Goal: Information Seeking & Learning: Learn about a topic

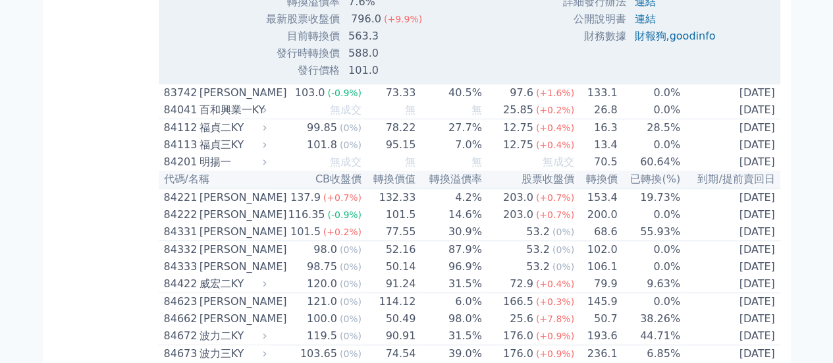
scroll to position [7768, 0]
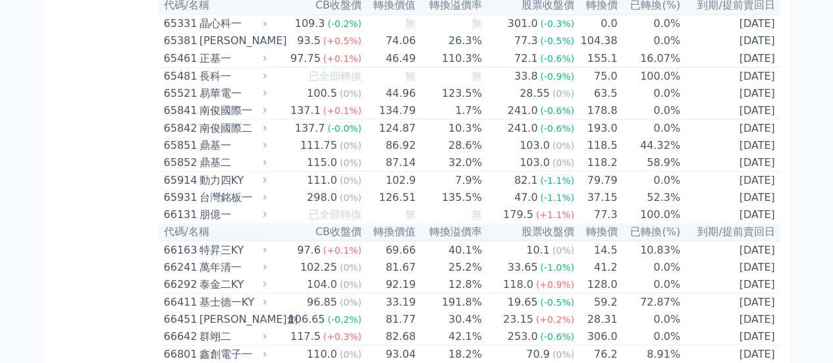
scroll to position [6168, 0]
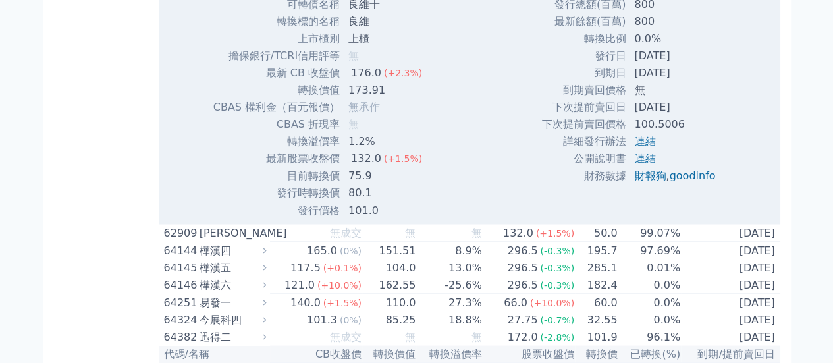
scroll to position [6103, 0]
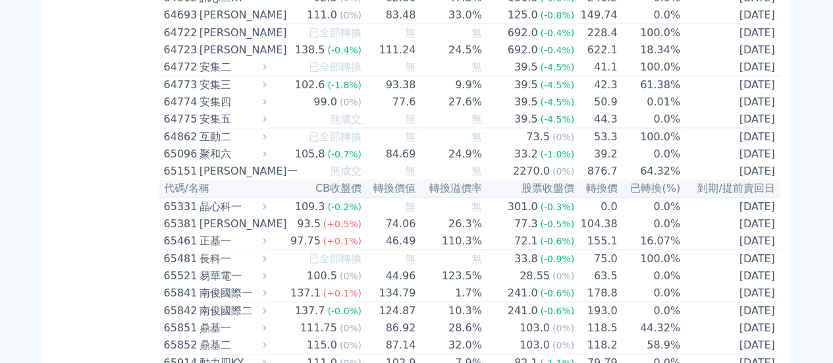
scroll to position [6366, 0]
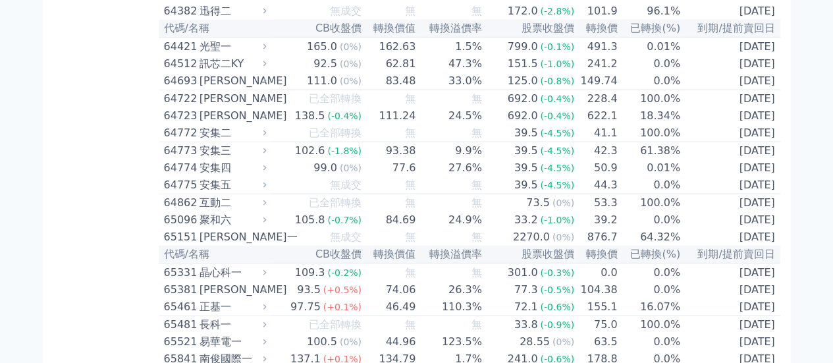
drag, startPoint x: 288, startPoint y: 86, endPoint x: 420, endPoint y: 290, distance: 242.9
copy tbody "lorem ips dolors am cons ad elit/SEDDoeiu 7 te IN utl etd magn a ENIM adm（veni）…"
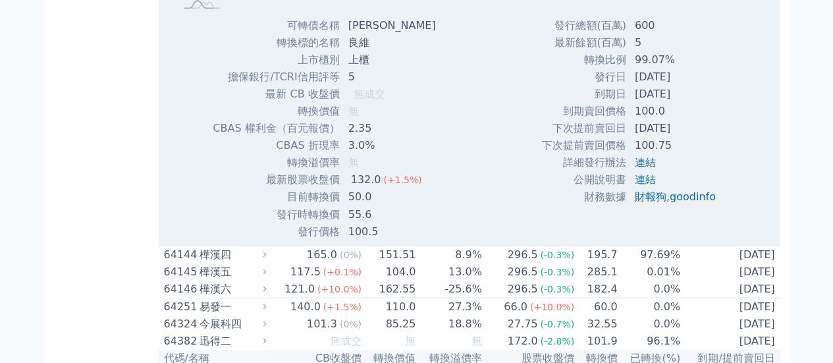
scroll to position [6037, 0]
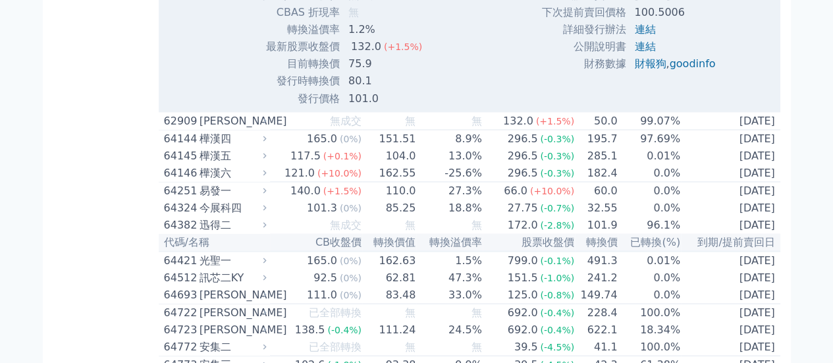
scroll to position [6103, 0]
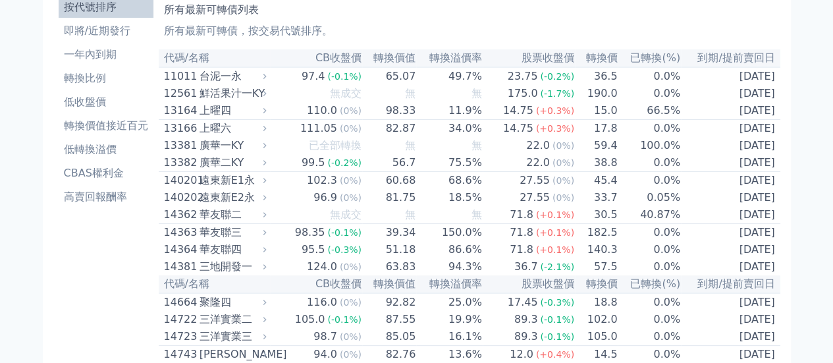
scroll to position [0, 0]
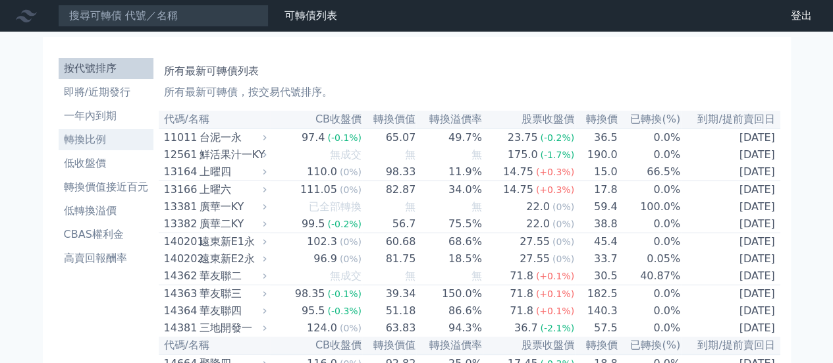
click at [97, 144] on li "轉換比例" at bounding box center [106, 140] width 95 height 16
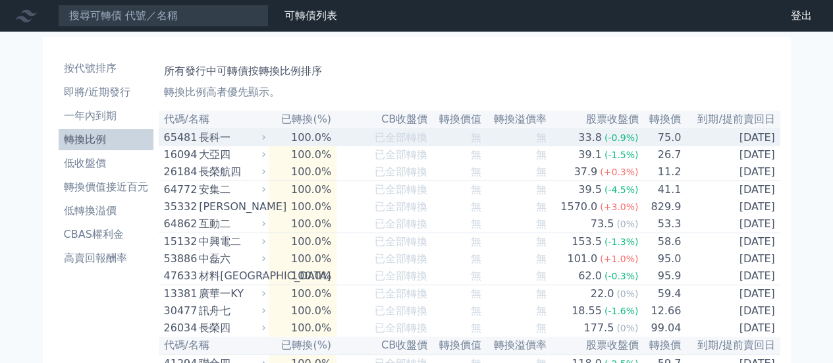
click at [268, 135] on icon at bounding box center [263, 137] width 9 height 9
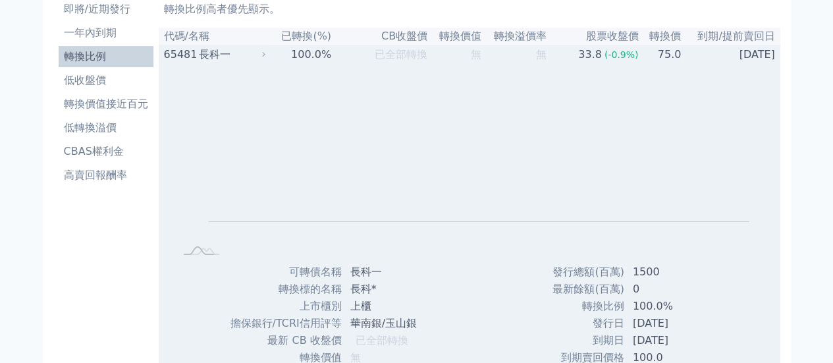
scroll to position [66, 0]
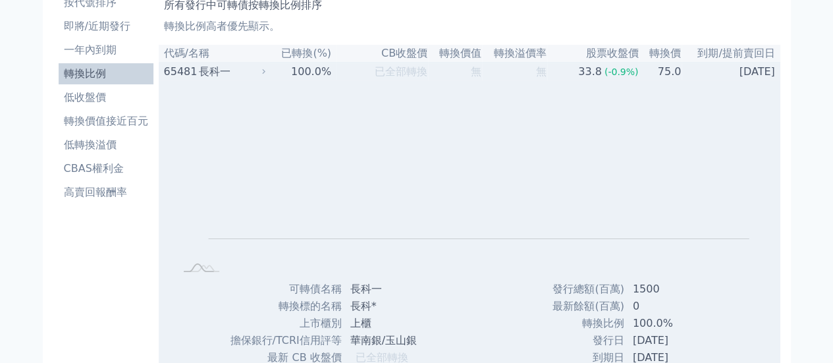
click at [191, 78] on div "65481" at bounding box center [180, 72] width 32 height 16
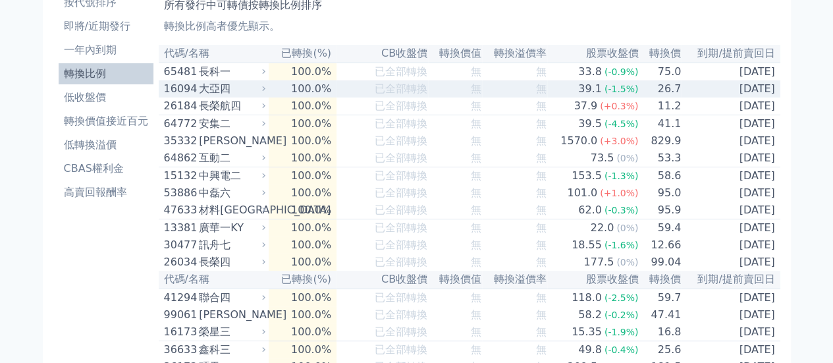
click at [221, 92] on div "大亞四" at bounding box center [231, 89] width 64 height 16
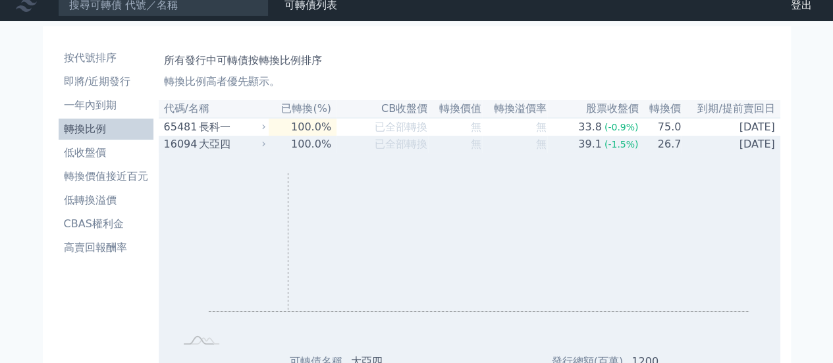
scroll to position [0, 0]
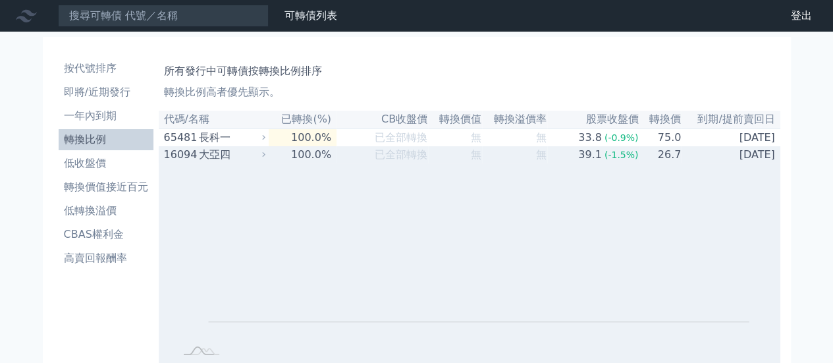
click at [217, 163] on div "大亞四" at bounding box center [231, 155] width 64 height 16
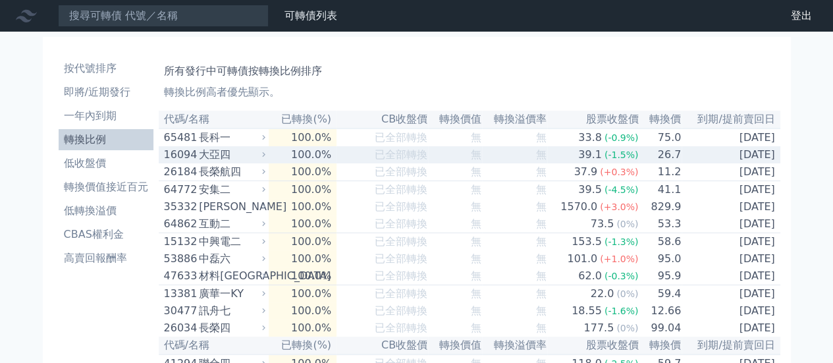
click at [250, 157] on div "大亞四" at bounding box center [231, 155] width 64 height 16
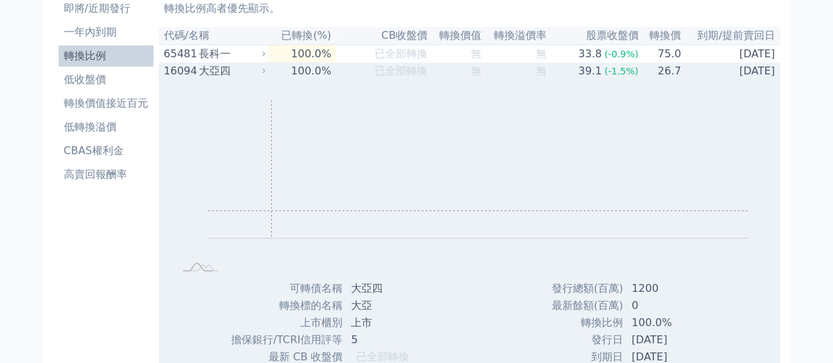
scroll to position [66, 0]
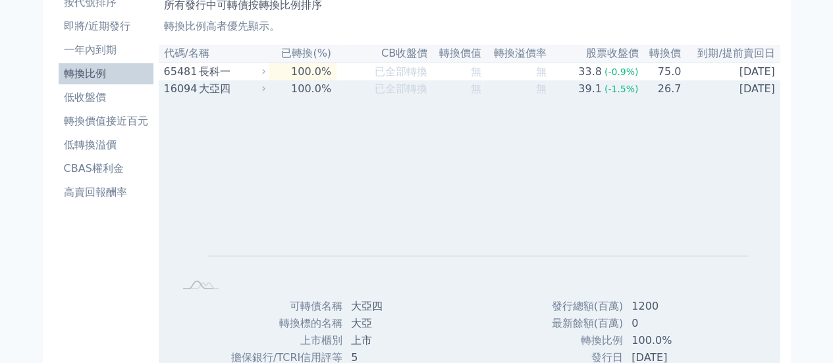
click at [201, 95] on div "大亞四" at bounding box center [231, 89] width 64 height 16
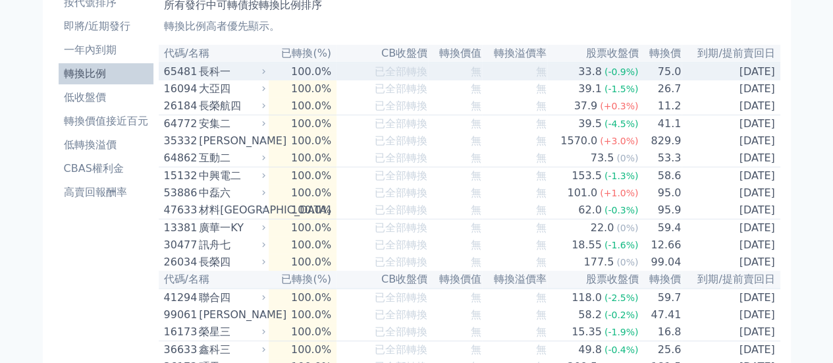
click at [223, 77] on div "長科一" at bounding box center [231, 72] width 64 height 16
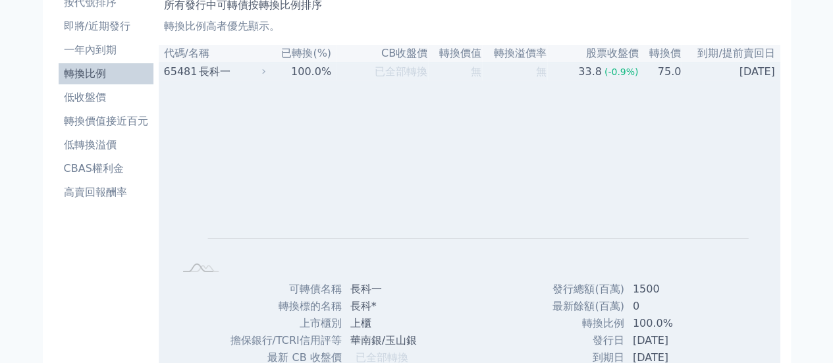
click at [197, 74] on div "65481 長科一" at bounding box center [212, 72] width 96 height 16
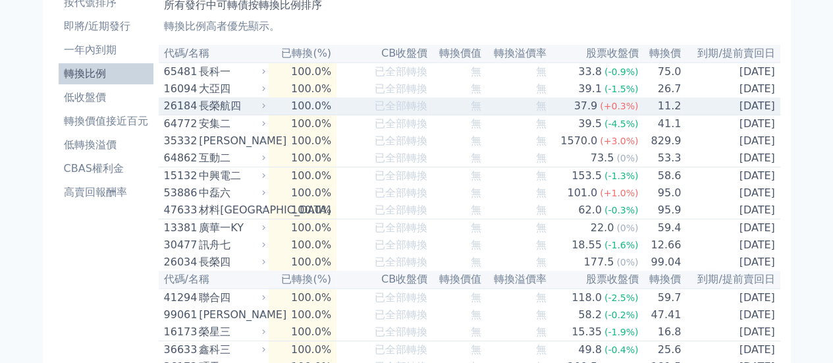
click at [211, 113] on div "長榮航四" at bounding box center [231, 106] width 64 height 16
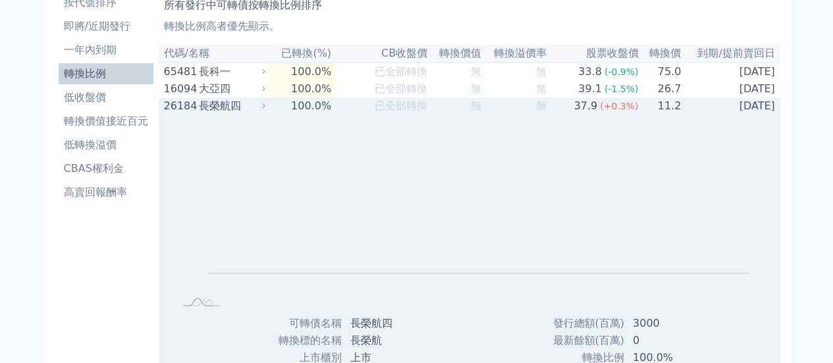
click at [209, 107] on div "長榮航四" at bounding box center [231, 106] width 64 height 16
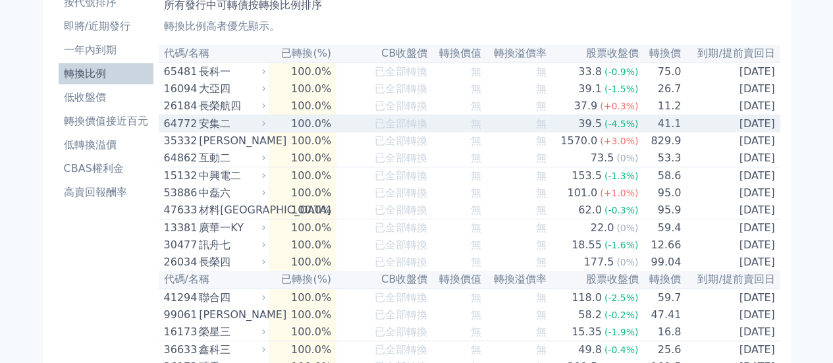
click at [243, 127] on div "安集二" at bounding box center [231, 124] width 64 height 16
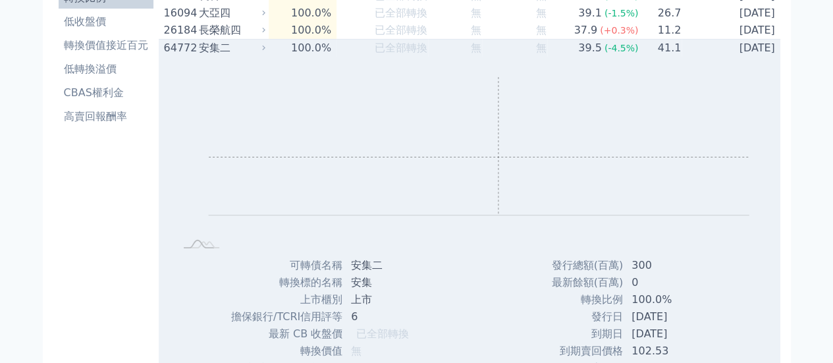
scroll to position [132, 0]
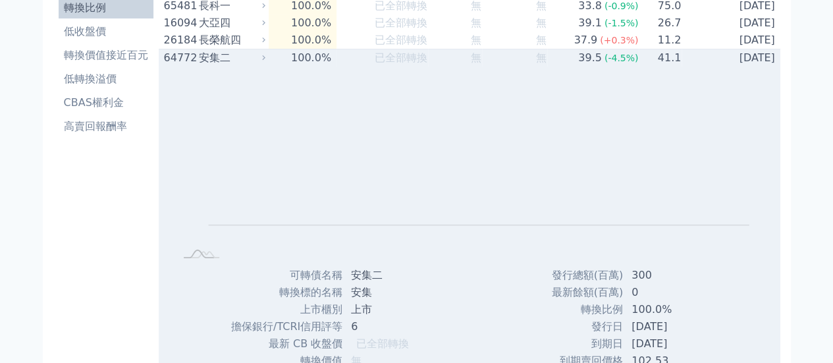
click at [220, 65] on div "安集二" at bounding box center [231, 58] width 64 height 16
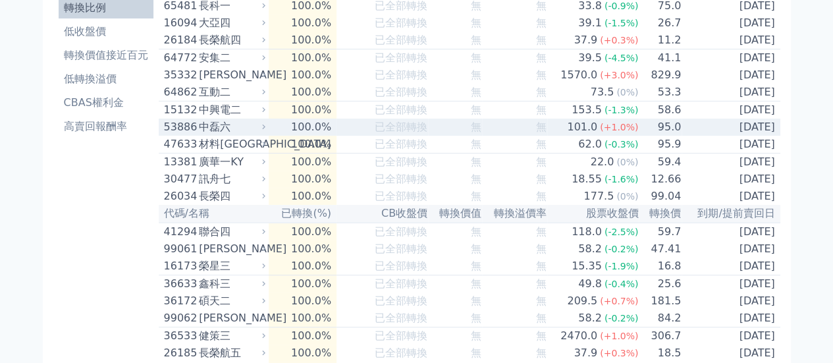
click at [249, 135] on div "中磊六" at bounding box center [231, 127] width 64 height 16
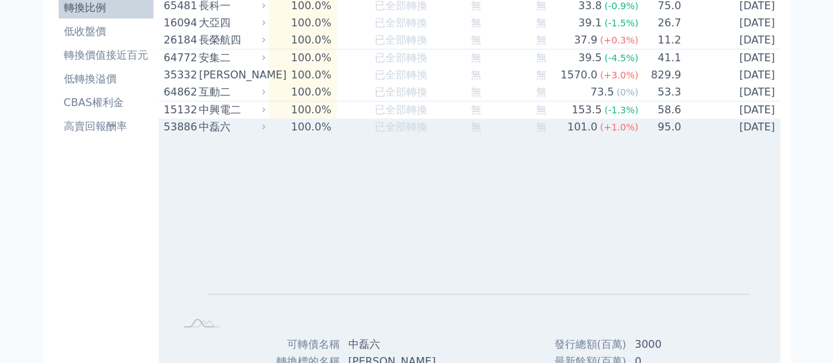
click at [217, 134] on div "中磊六" at bounding box center [231, 127] width 64 height 16
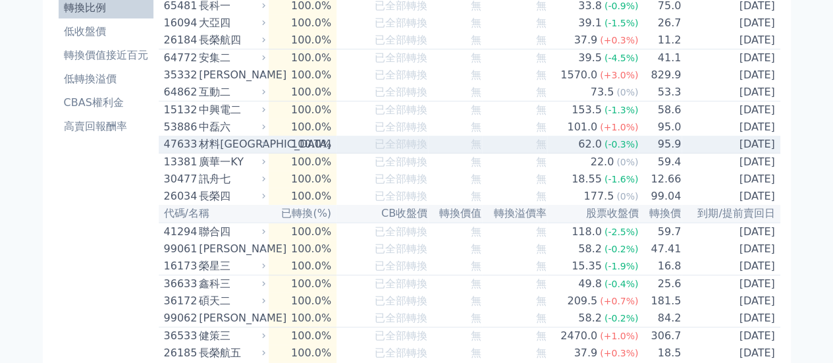
click at [249, 151] on div "材料[GEOGRAPHIC_DATA]" at bounding box center [231, 144] width 64 height 16
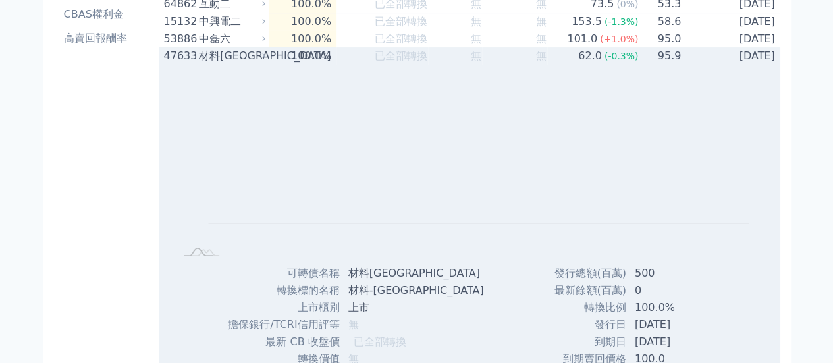
scroll to position [197, 0]
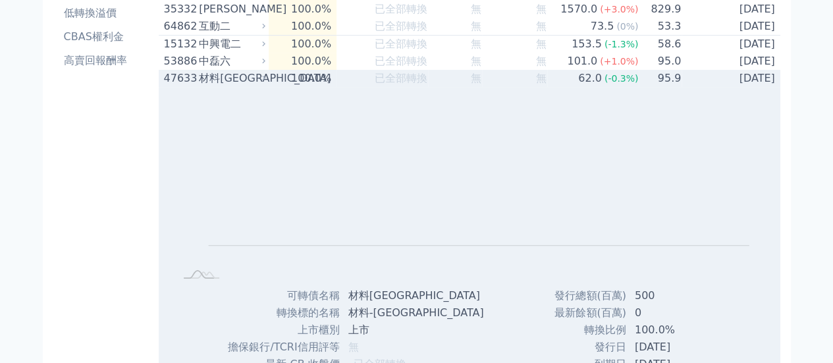
click at [241, 86] on div "材料[GEOGRAPHIC_DATA]" at bounding box center [231, 78] width 64 height 16
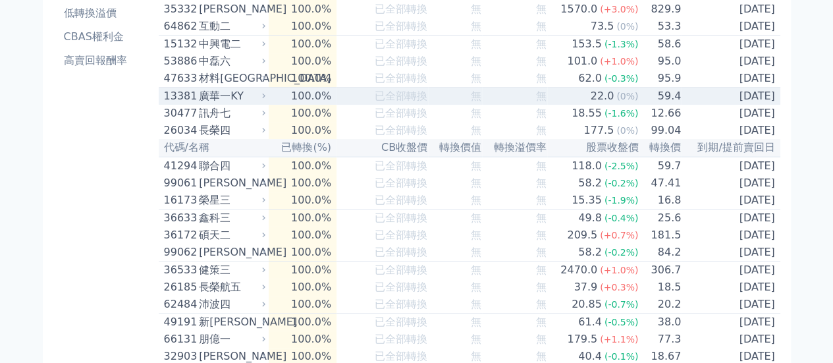
click at [237, 104] on div "廣華一KY" at bounding box center [231, 96] width 64 height 16
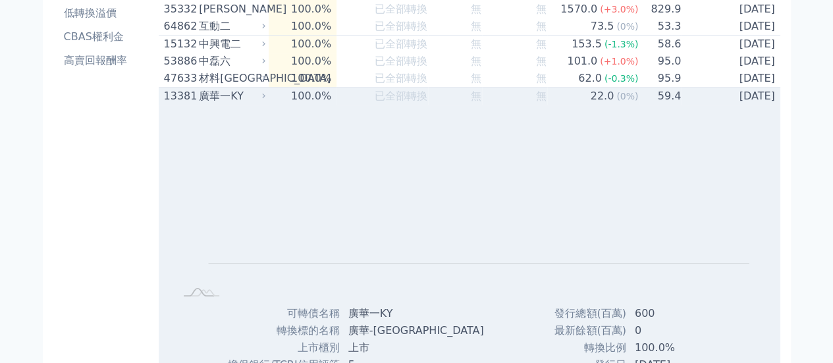
click at [234, 104] on div "廣華一KY" at bounding box center [231, 96] width 64 height 16
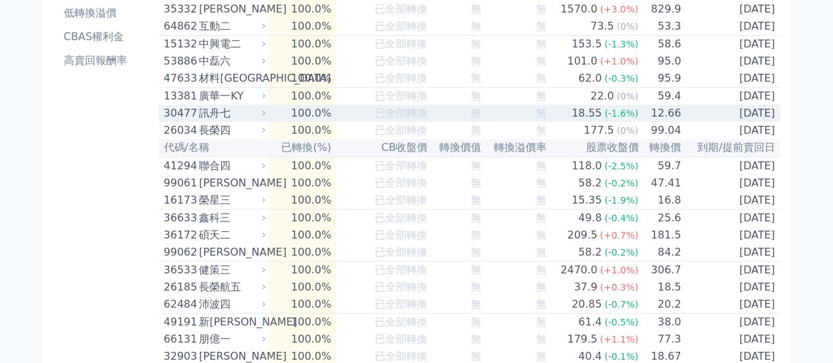
click at [253, 121] on div "訊舟七" at bounding box center [231, 113] width 64 height 16
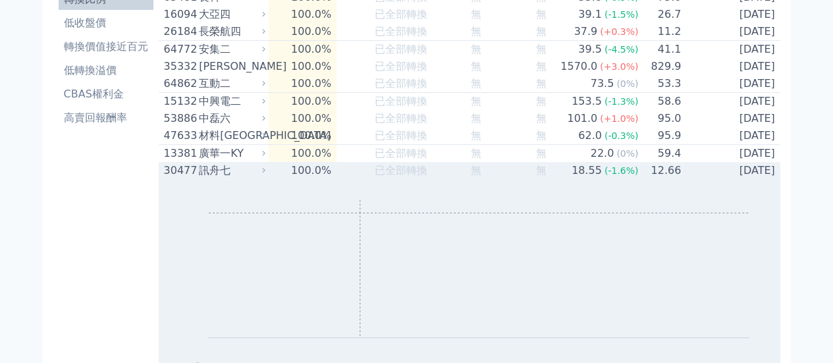
scroll to position [132, 0]
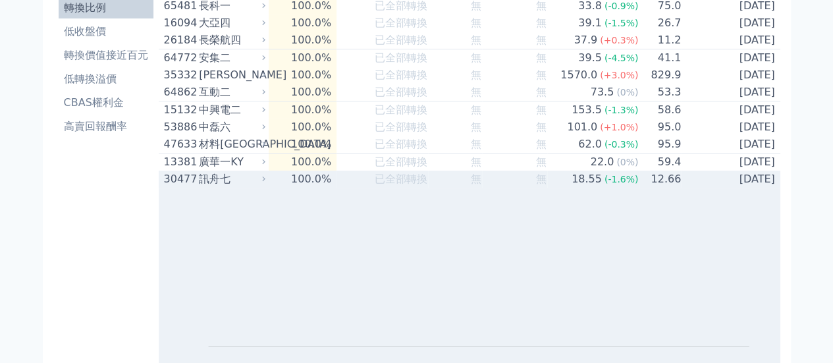
click at [240, 187] on div "訊舟七" at bounding box center [231, 179] width 64 height 16
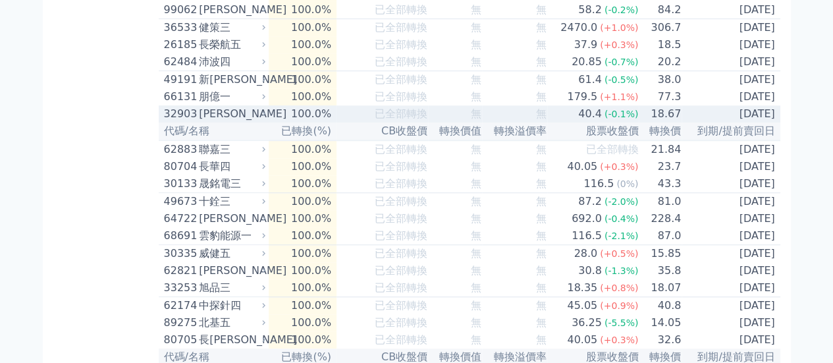
scroll to position [461, 0]
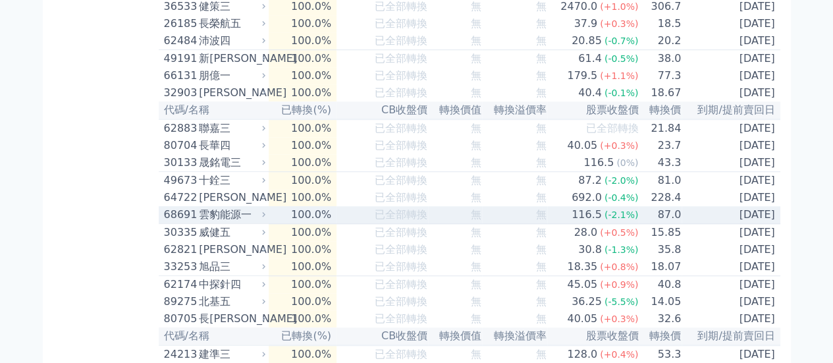
click at [268, 219] on icon at bounding box center [263, 214] width 9 height 9
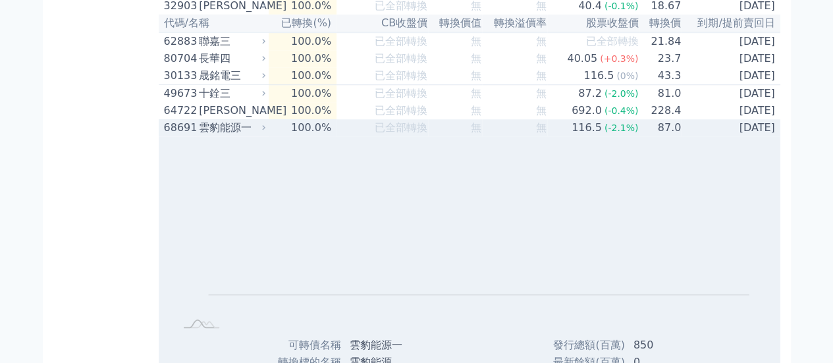
scroll to position [527, 0]
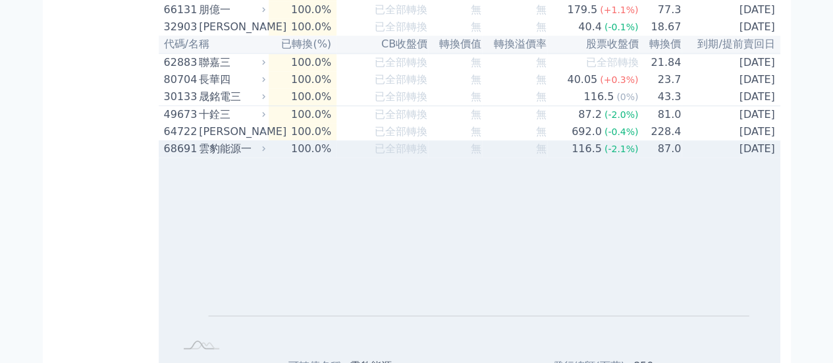
click at [241, 157] on div "雲豹能源一" at bounding box center [231, 149] width 64 height 16
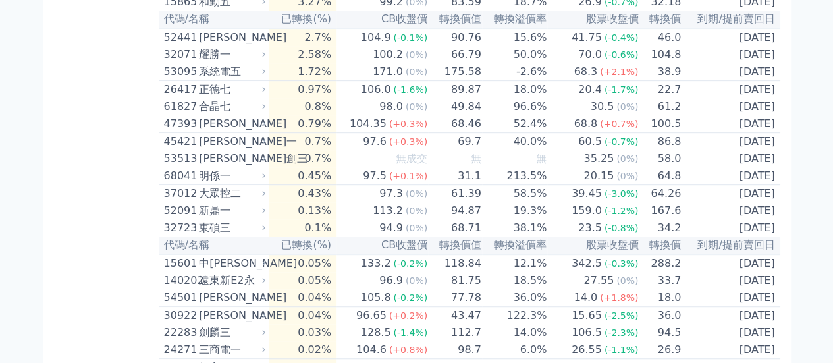
scroll to position [2831, 0]
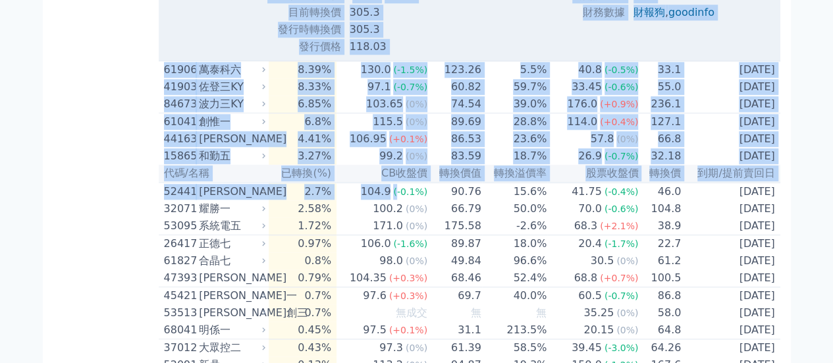
scroll to position [3134, 0]
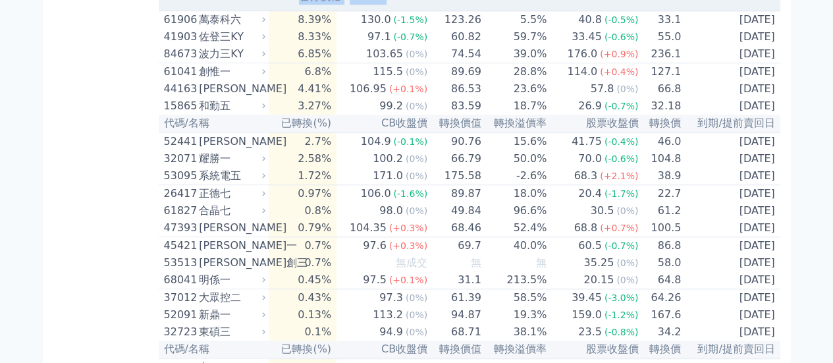
drag, startPoint x: 294, startPoint y: 151, endPoint x: 395, endPoint y: 190, distance: 108.6
copy tbody "lore ipsu dolors ame cons ad elit/SEDDoeiu 7 te IN utl 118.9 (-6.6%) etdo 170.2…"
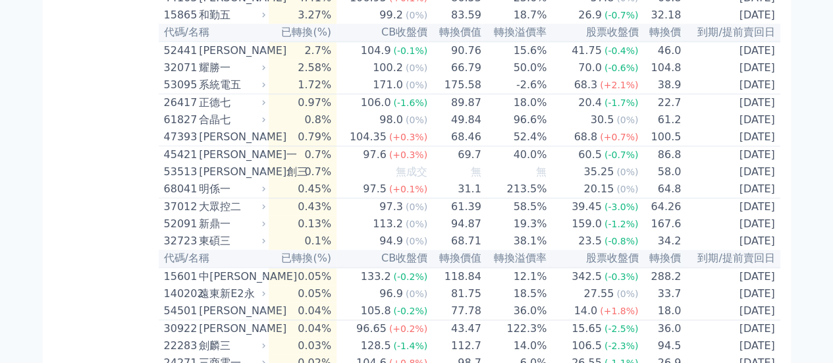
scroll to position [3265, 0]
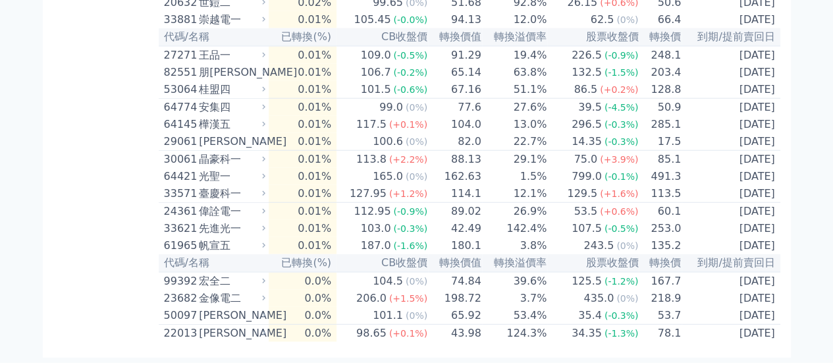
scroll to position [4253, 0]
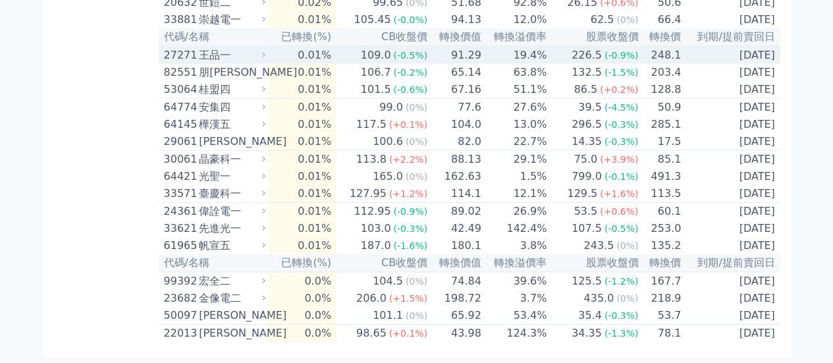
click at [216, 63] on div "王品一" at bounding box center [231, 55] width 64 height 16
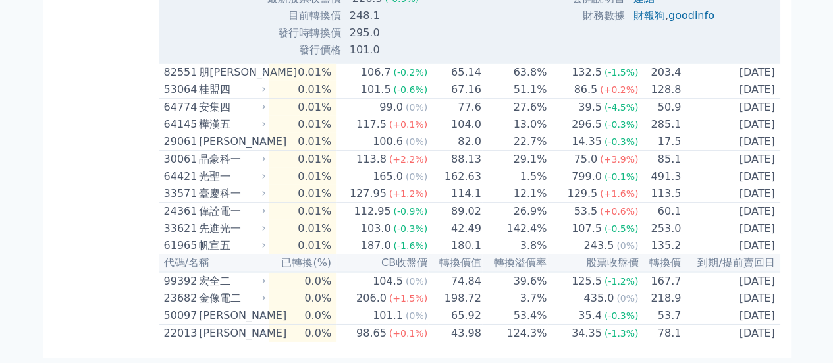
scroll to position [4714, 0]
